Goal: Task Accomplishment & Management: Manage account settings

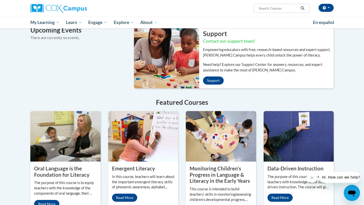
scroll to position [325, 0]
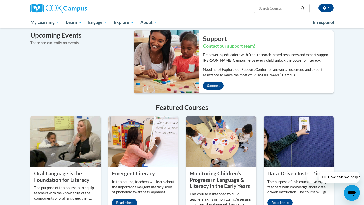
click at [65, 140] on img at bounding box center [65, 141] width 70 height 50
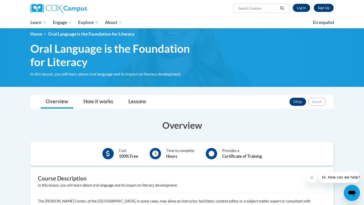
scroll to position [4, 0]
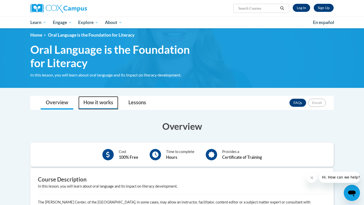
click at [103, 102] on link "How it works" at bounding box center [98, 102] width 40 height 13
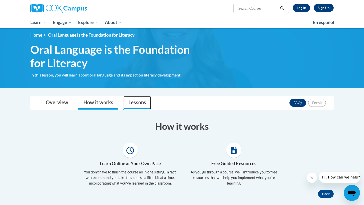
click at [138, 100] on link "Lessons" at bounding box center [137, 102] width 28 height 13
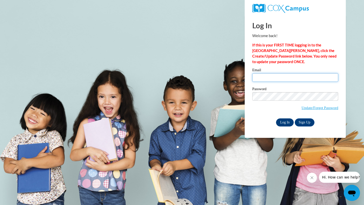
type input "jpowell@atlantaclassical.org"
click at [283, 122] on input "Log In" at bounding box center [285, 122] width 18 height 8
click at [286, 122] on input "Log In" at bounding box center [285, 122] width 18 height 8
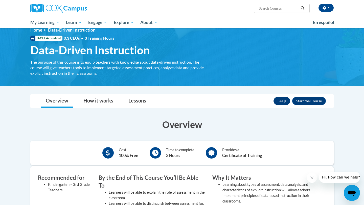
scroll to position [7, 0]
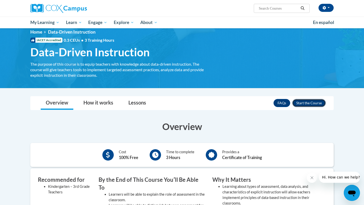
click at [306, 103] on button "Enroll" at bounding box center [309, 103] width 34 height 8
